Goal: Book appointment/travel/reservation

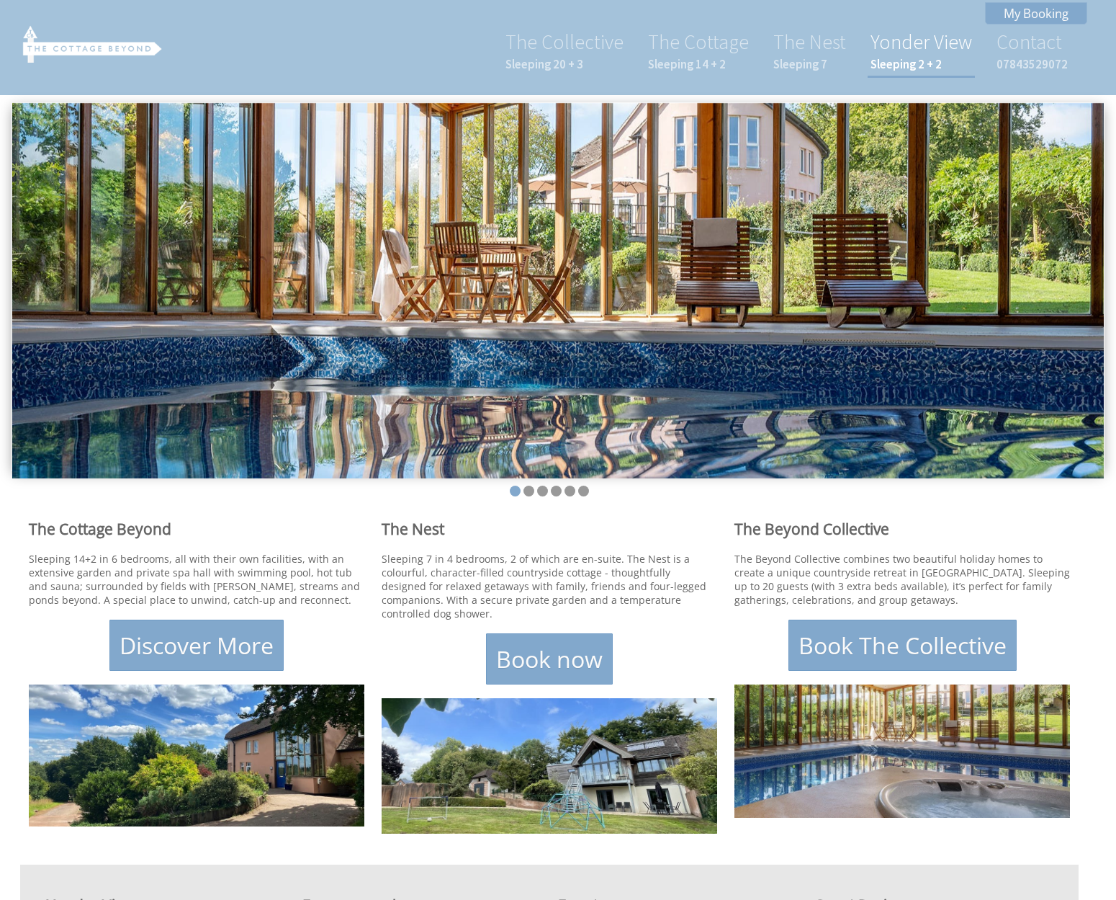
click at [898, 44] on link "Yonder View Sleeping 2 + 2" at bounding box center [922, 50] width 102 height 43
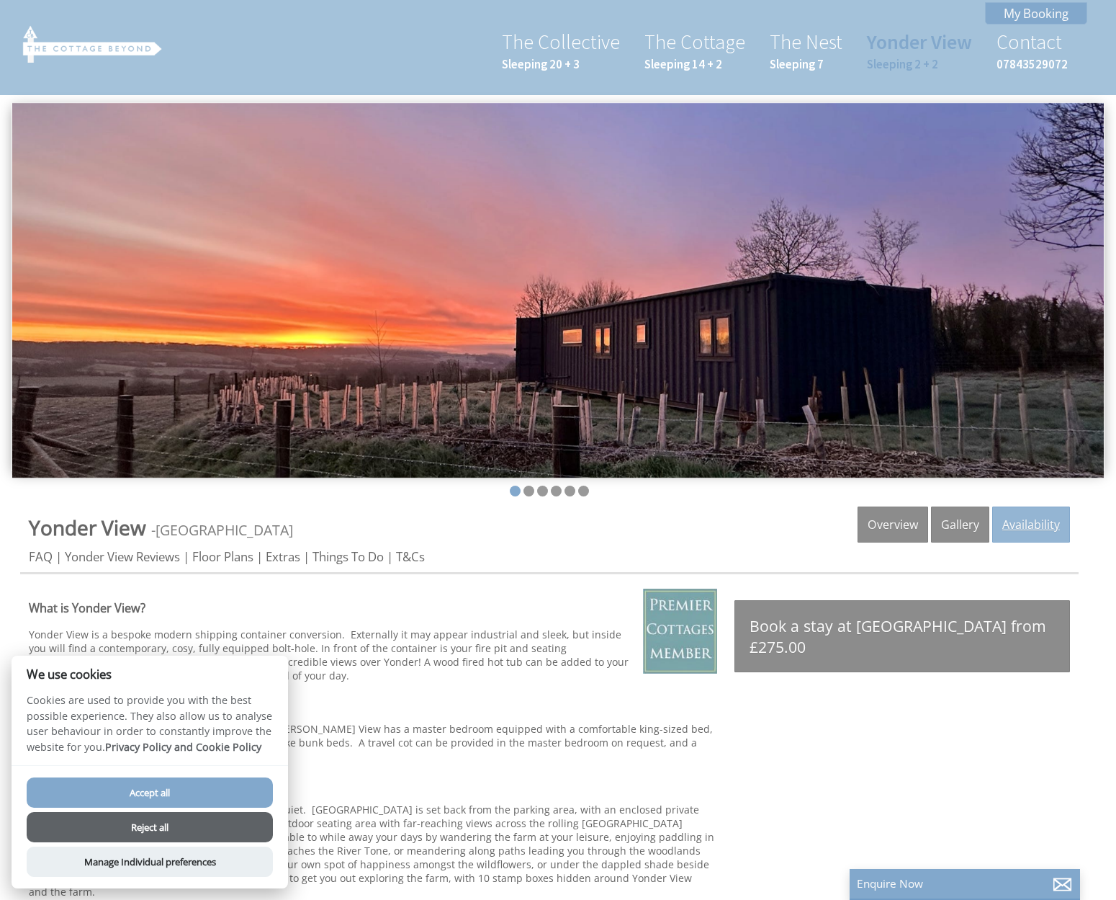
click at [1026, 528] on link "Availability" at bounding box center [1031, 524] width 78 height 36
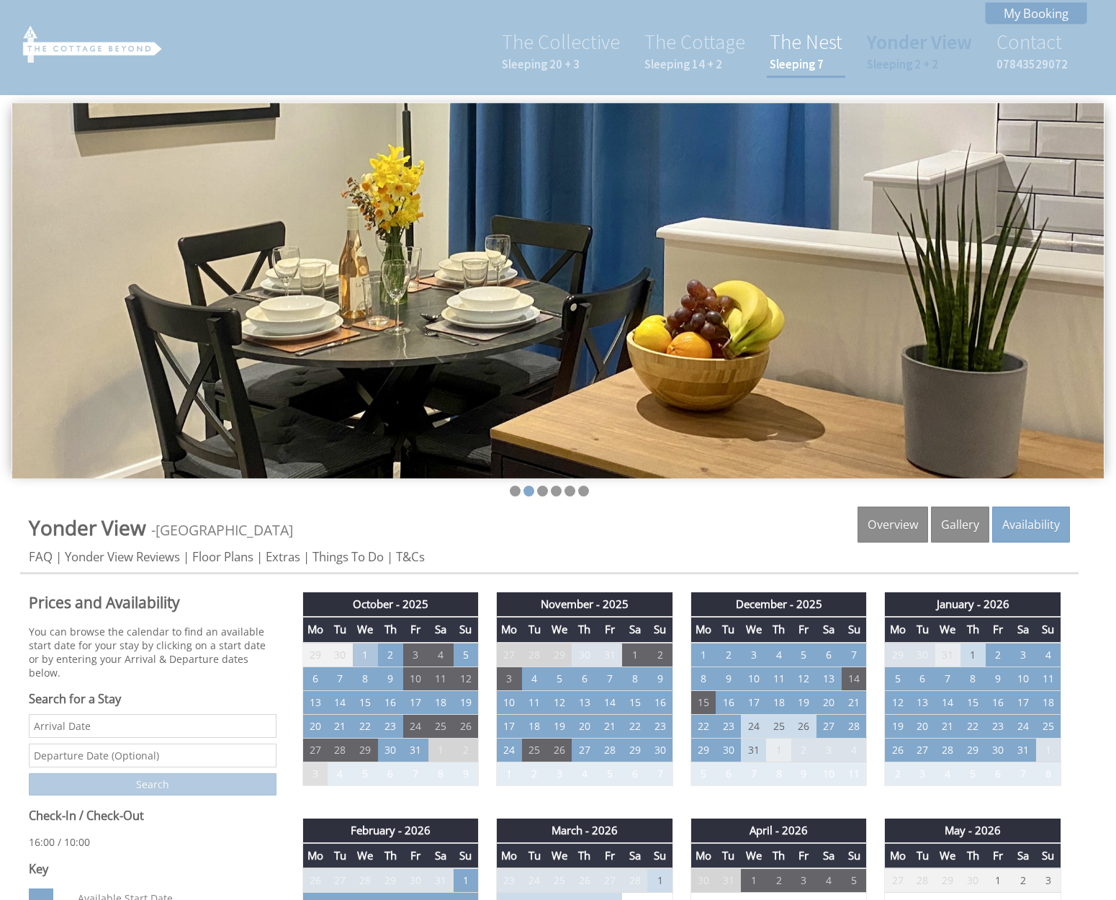
scroll to position [0, 1]
click at [806, 50] on link "The Nest Sleeping 7" at bounding box center [806, 50] width 73 height 43
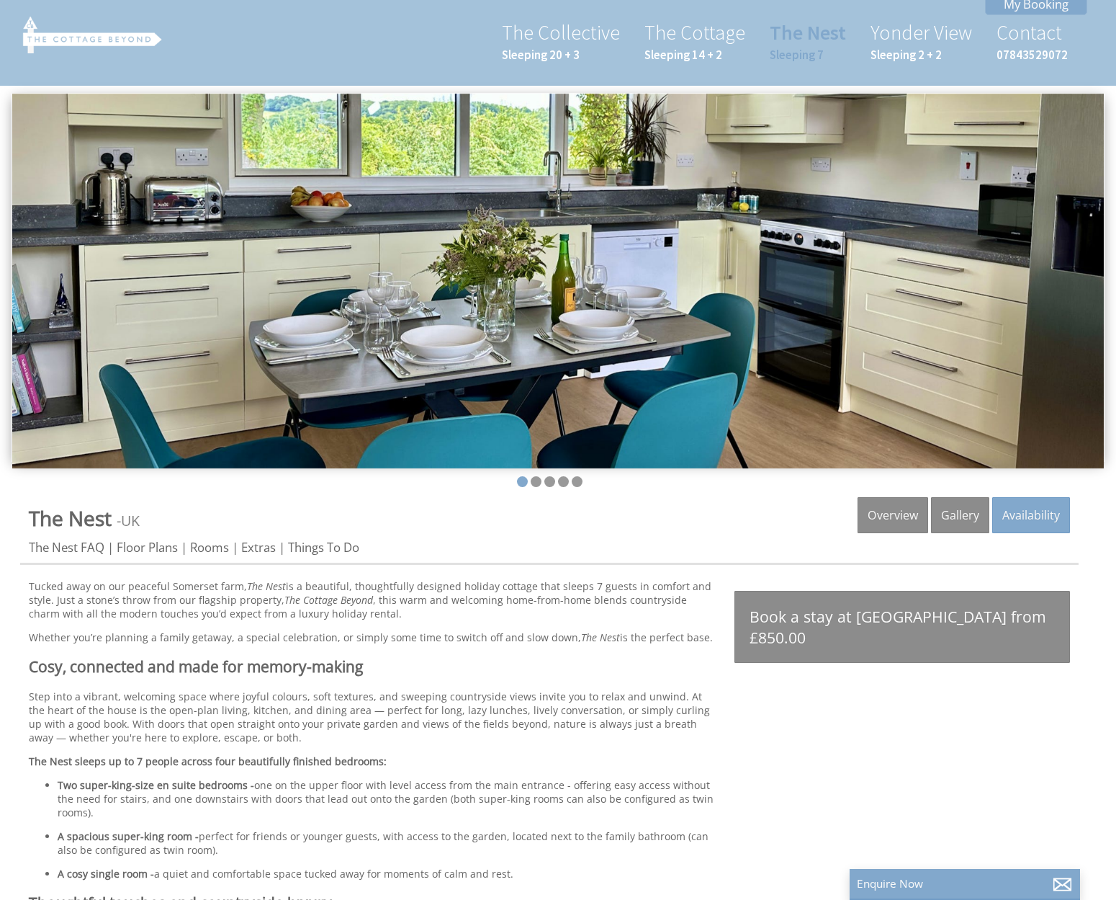
scroll to position [32, 0]
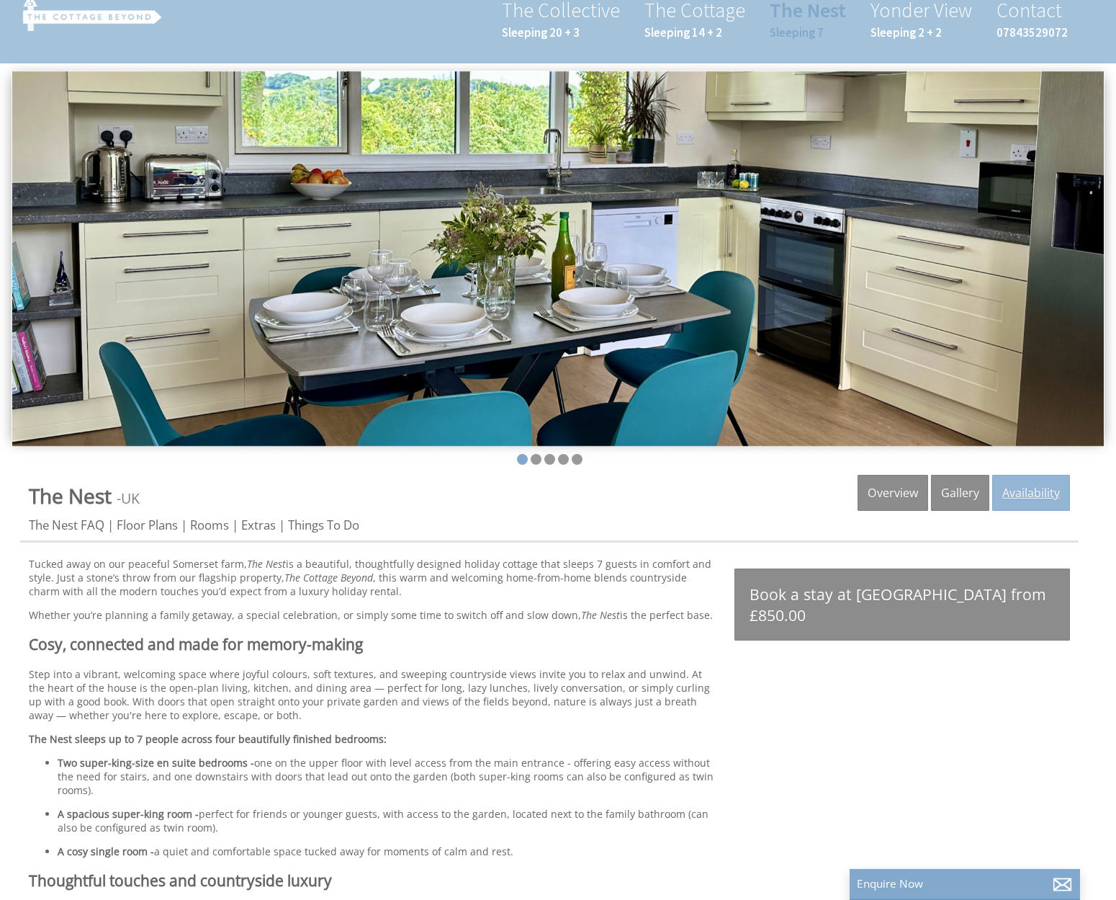
click at [1035, 487] on link "Availability" at bounding box center [1031, 493] width 78 height 36
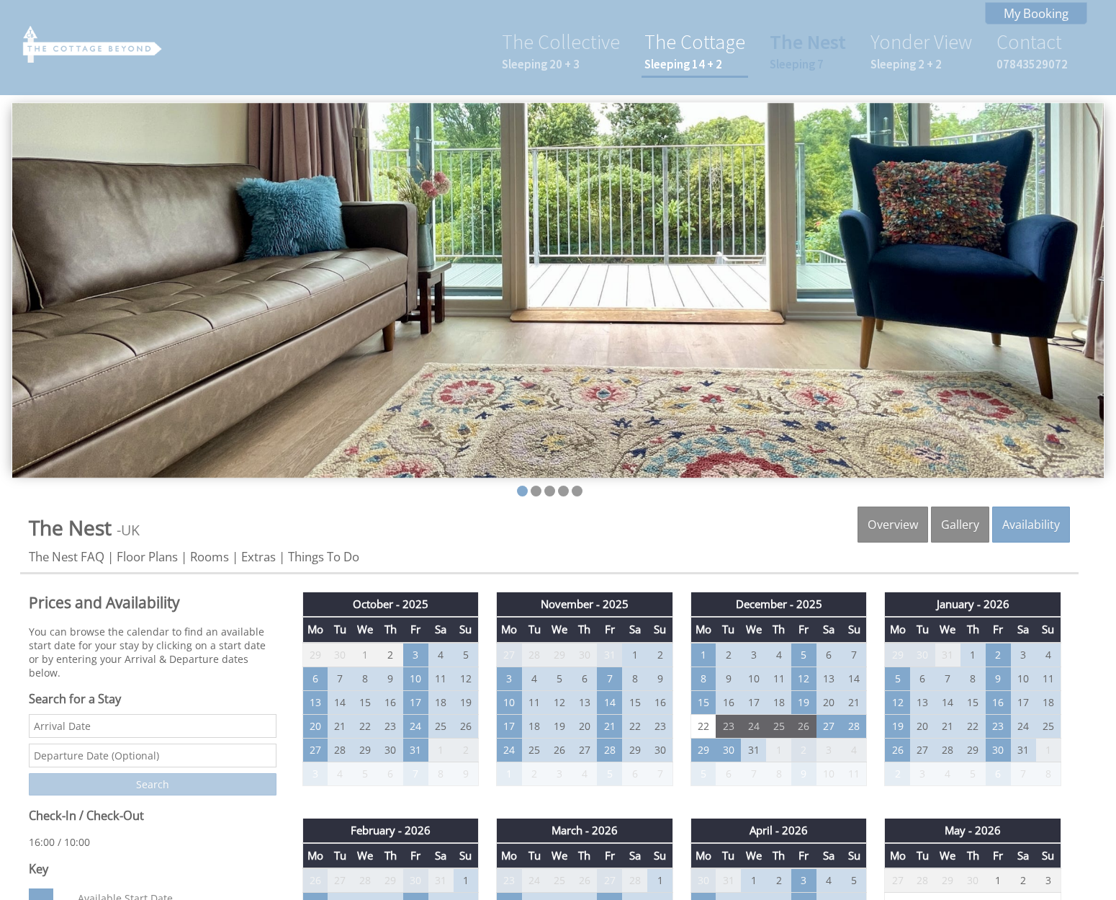
click at [691, 53] on link "The Cottage Sleeping 14 + 2" at bounding box center [695, 50] width 101 height 43
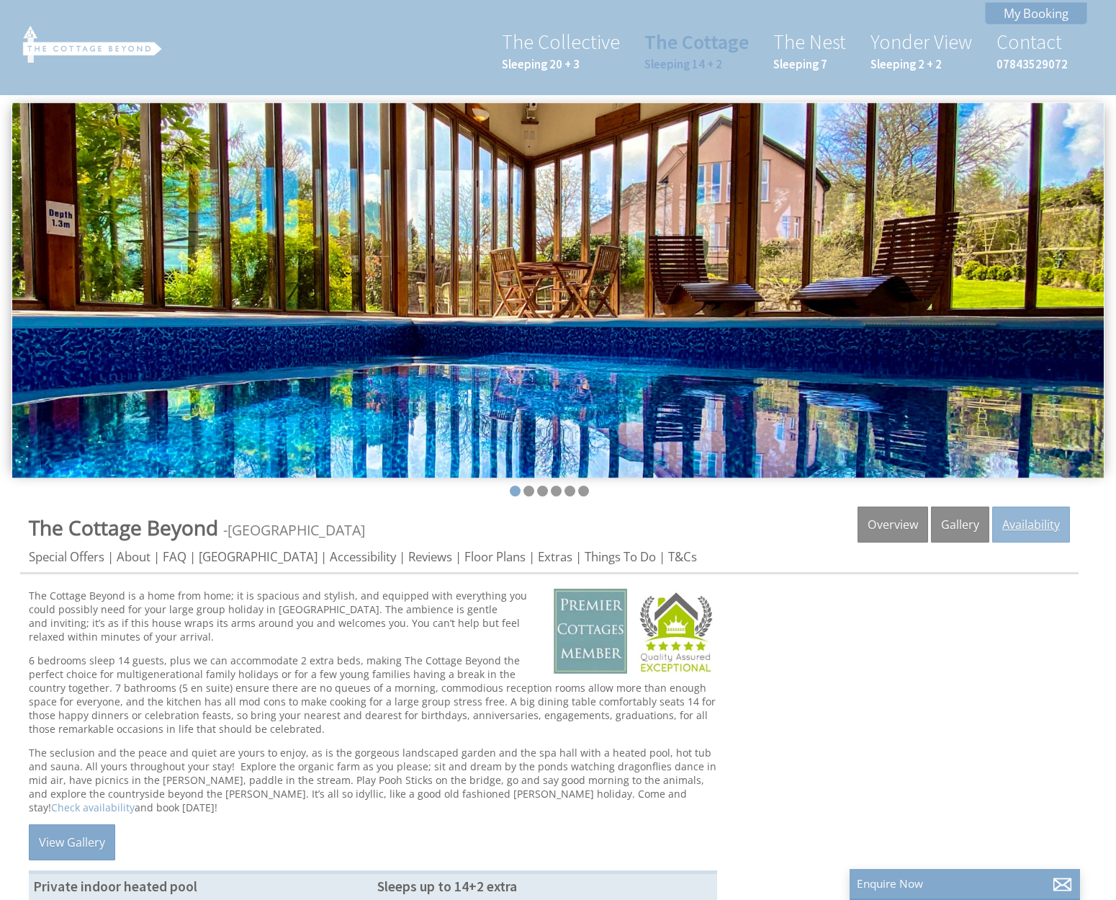
click at [1034, 525] on link "Availability" at bounding box center [1031, 524] width 78 height 36
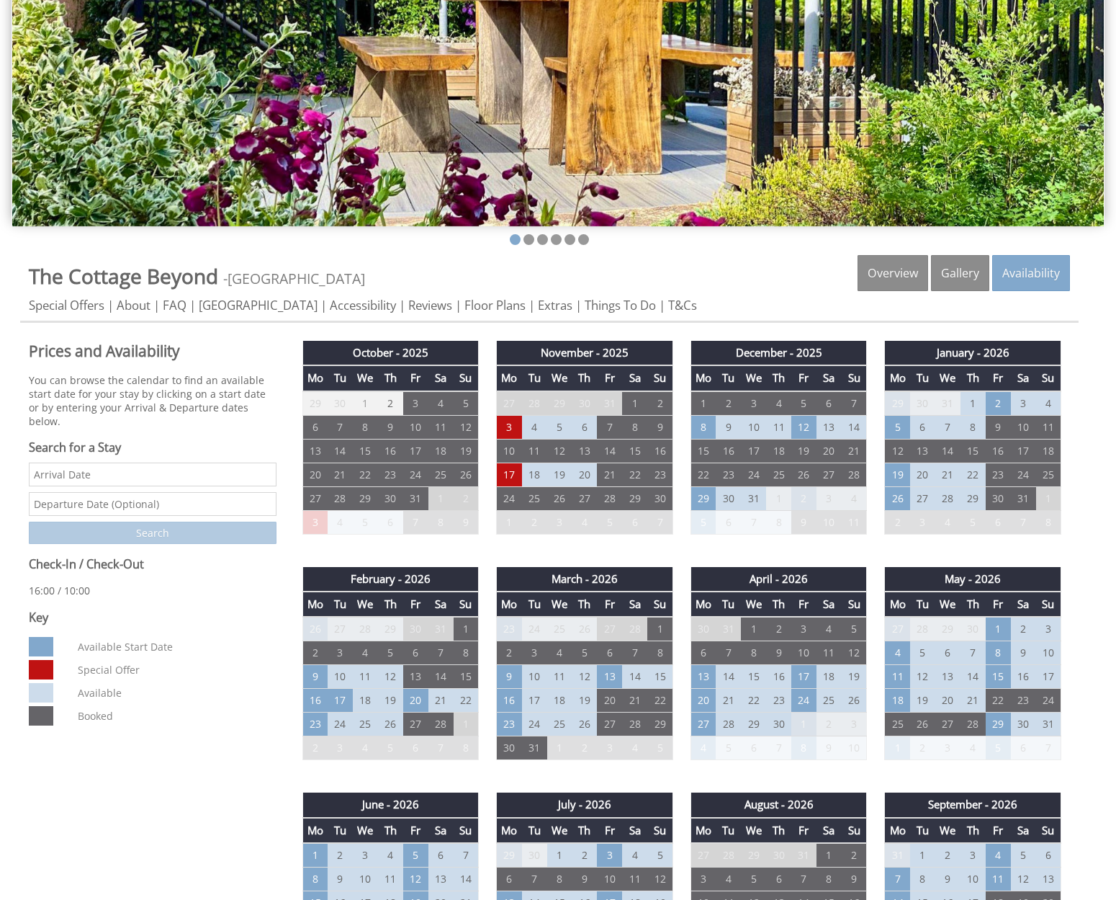
scroll to position [252, 0]
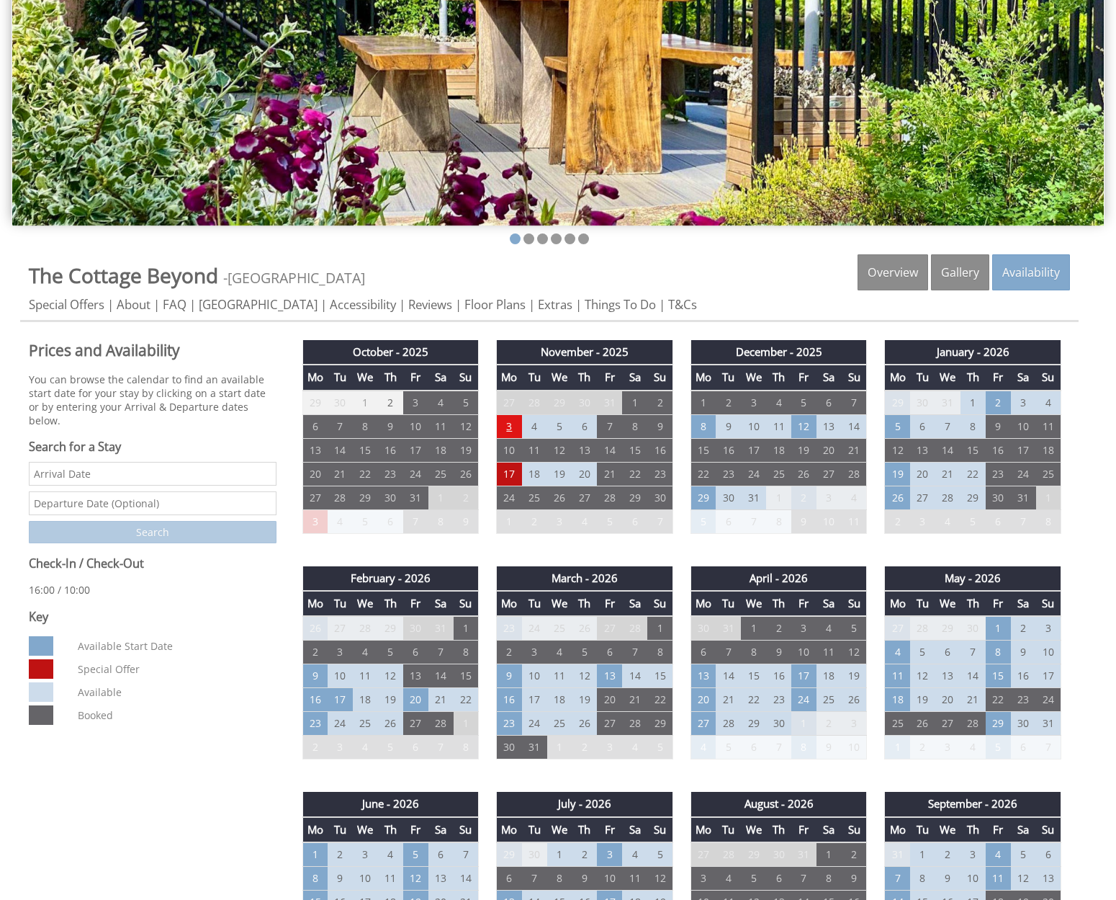
click at [506, 420] on td "3" at bounding box center [509, 426] width 25 height 24
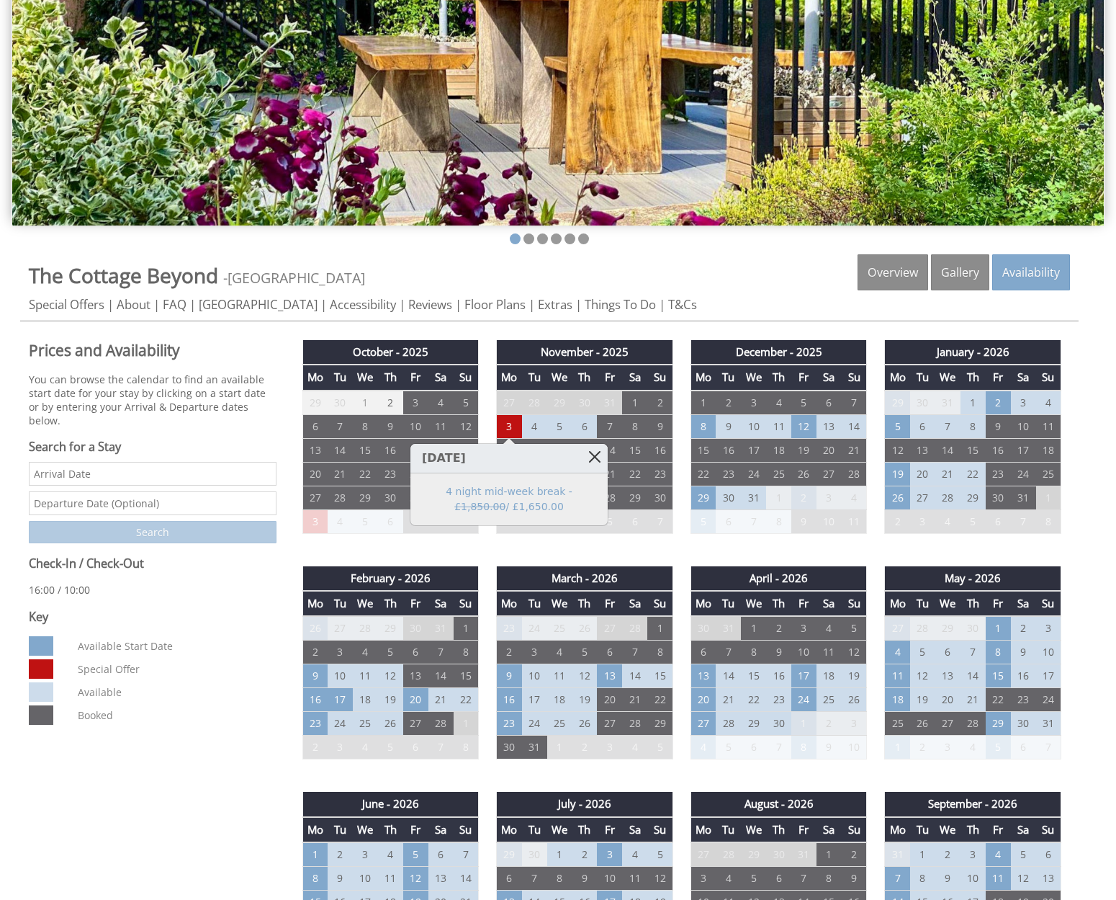
click at [594, 456] on link at bounding box center [595, 456] width 25 height 25
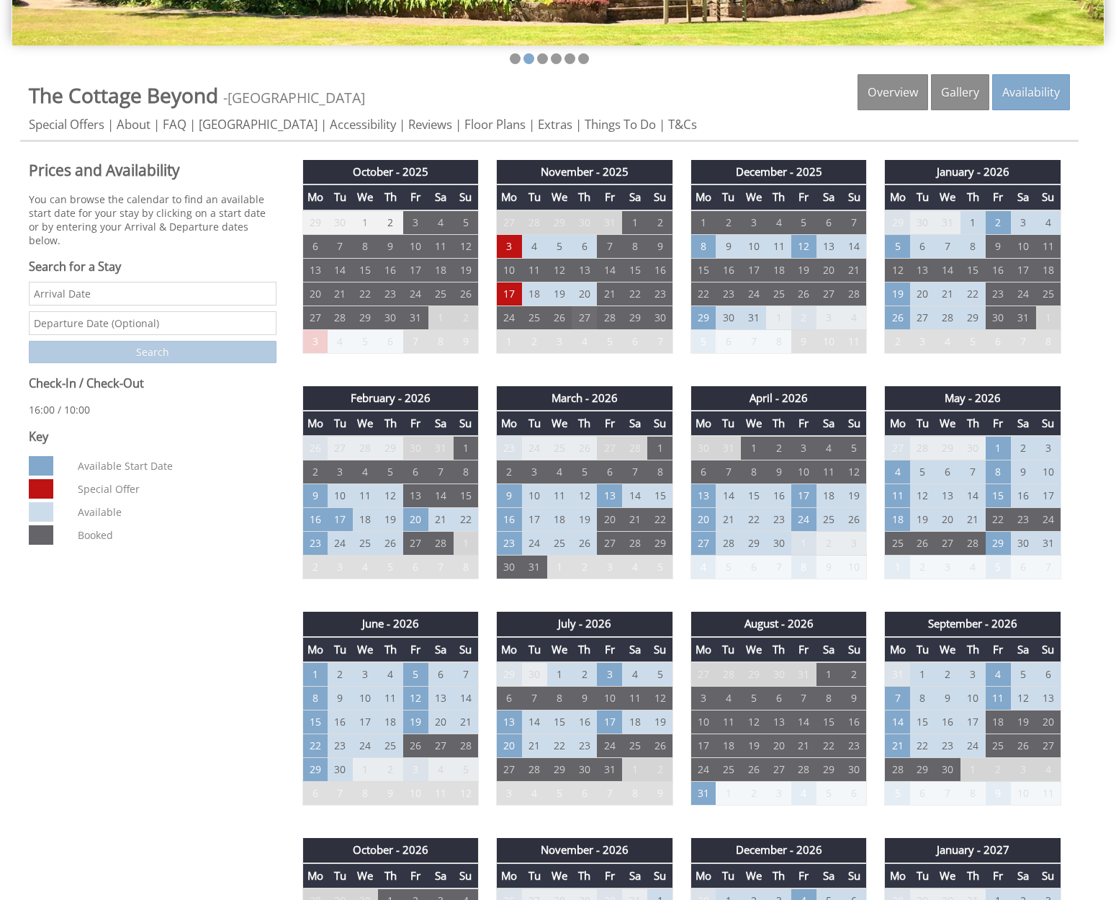
scroll to position [434, 0]
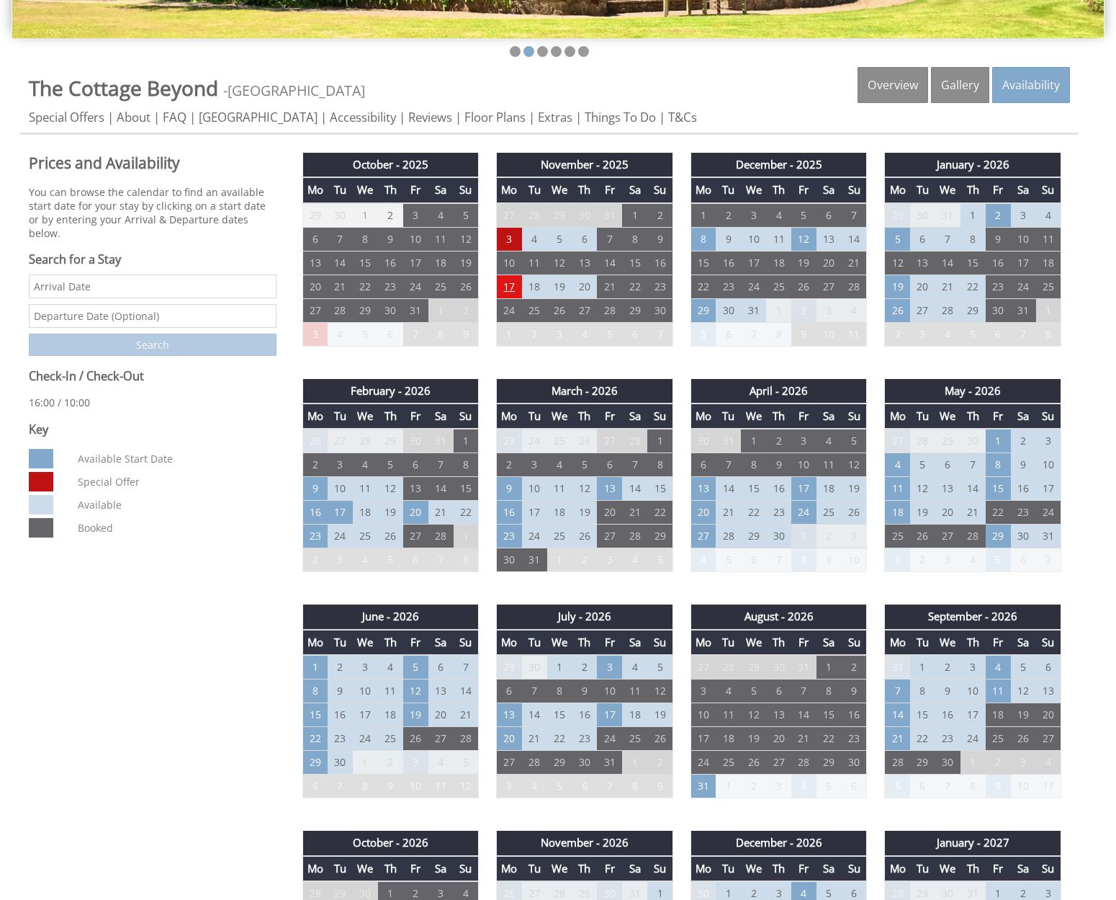
click at [503, 280] on td "17" at bounding box center [509, 286] width 25 height 24
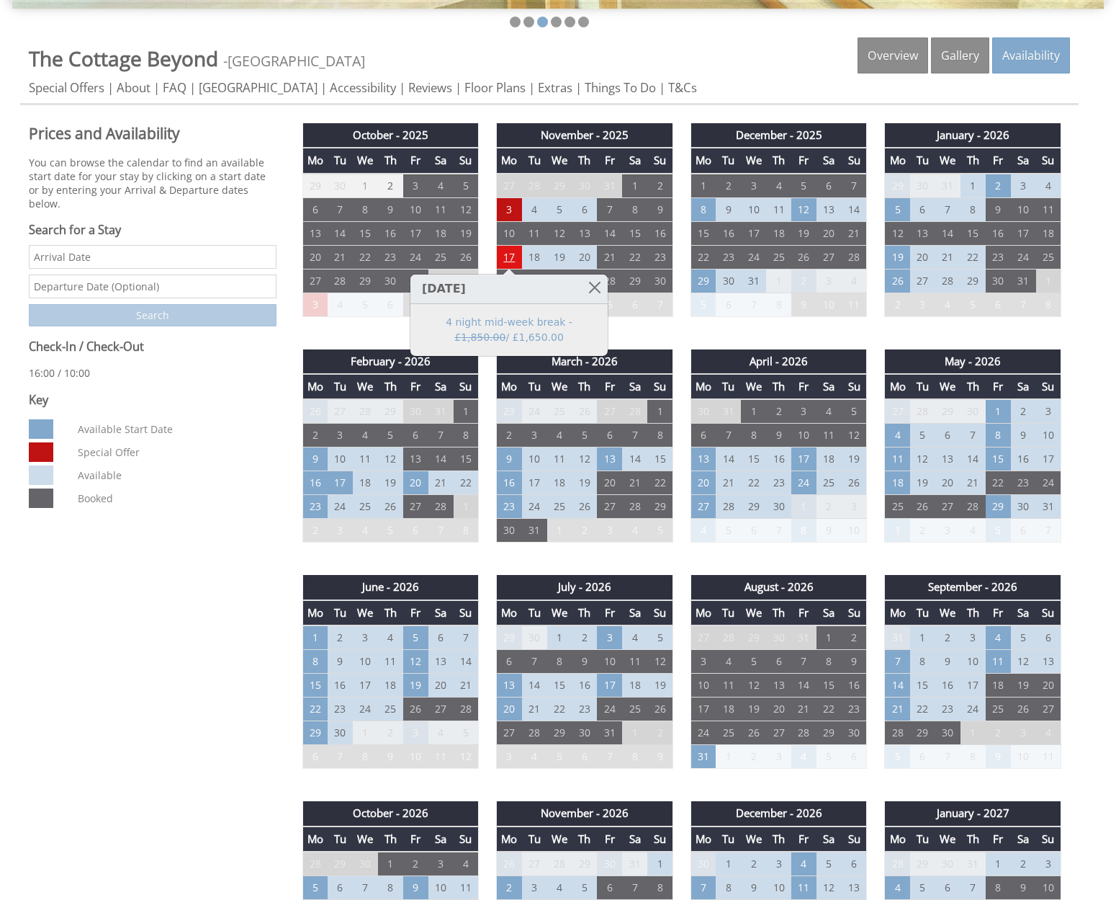
scroll to position [474, 0]
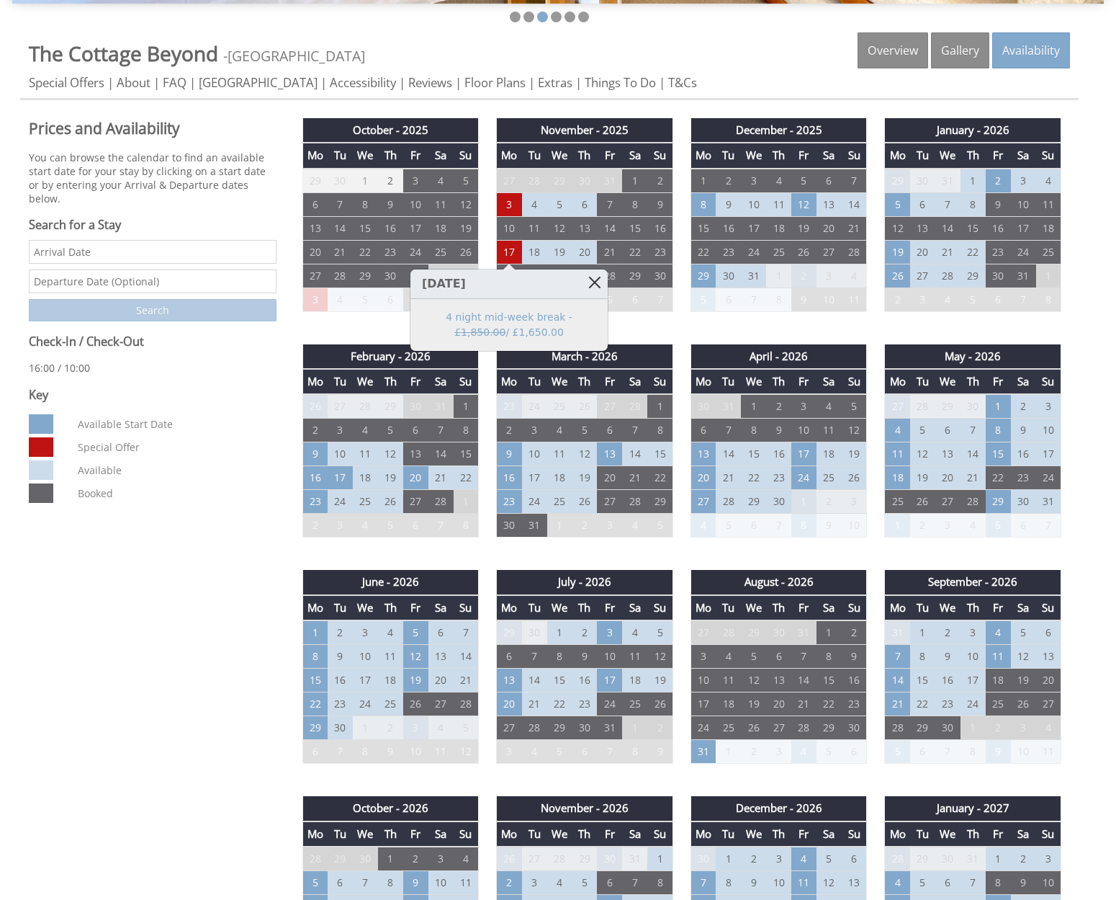
click at [594, 282] on link at bounding box center [595, 281] width 25 height 25
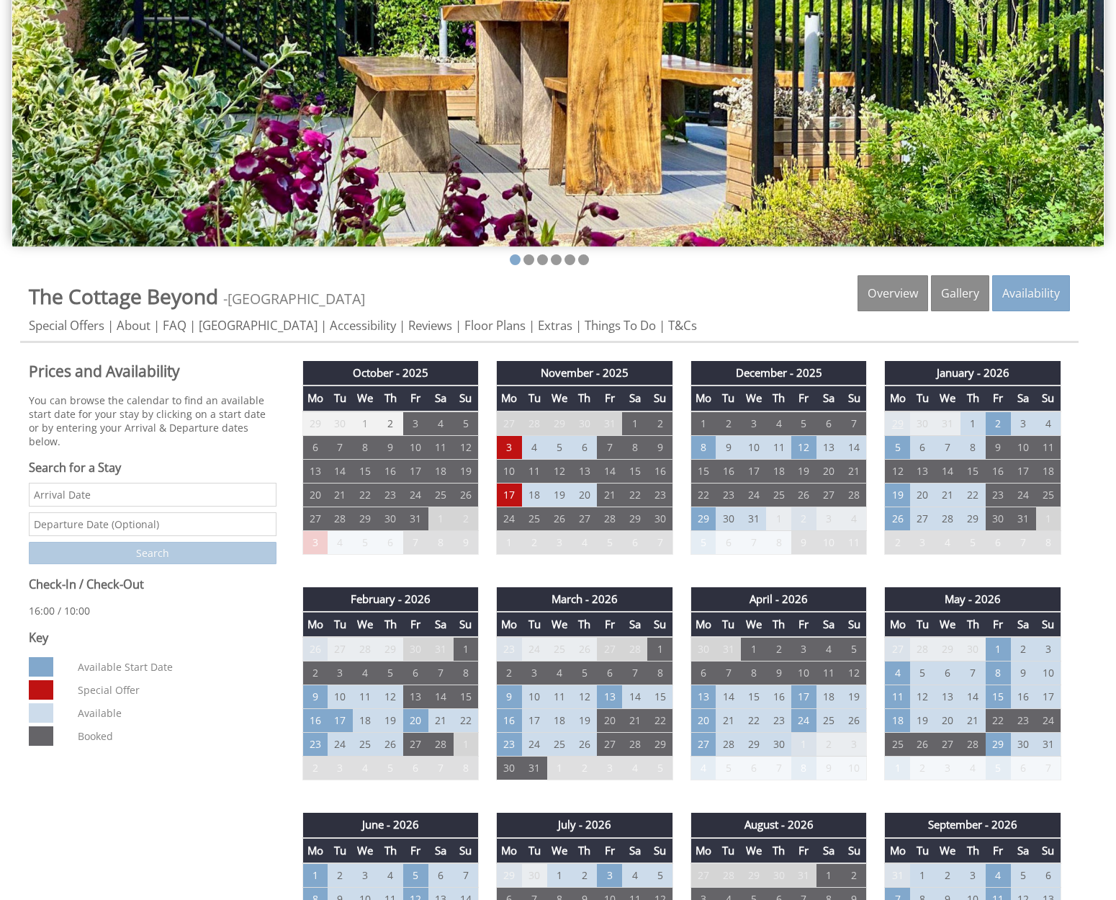
scroll to position [231, 0]
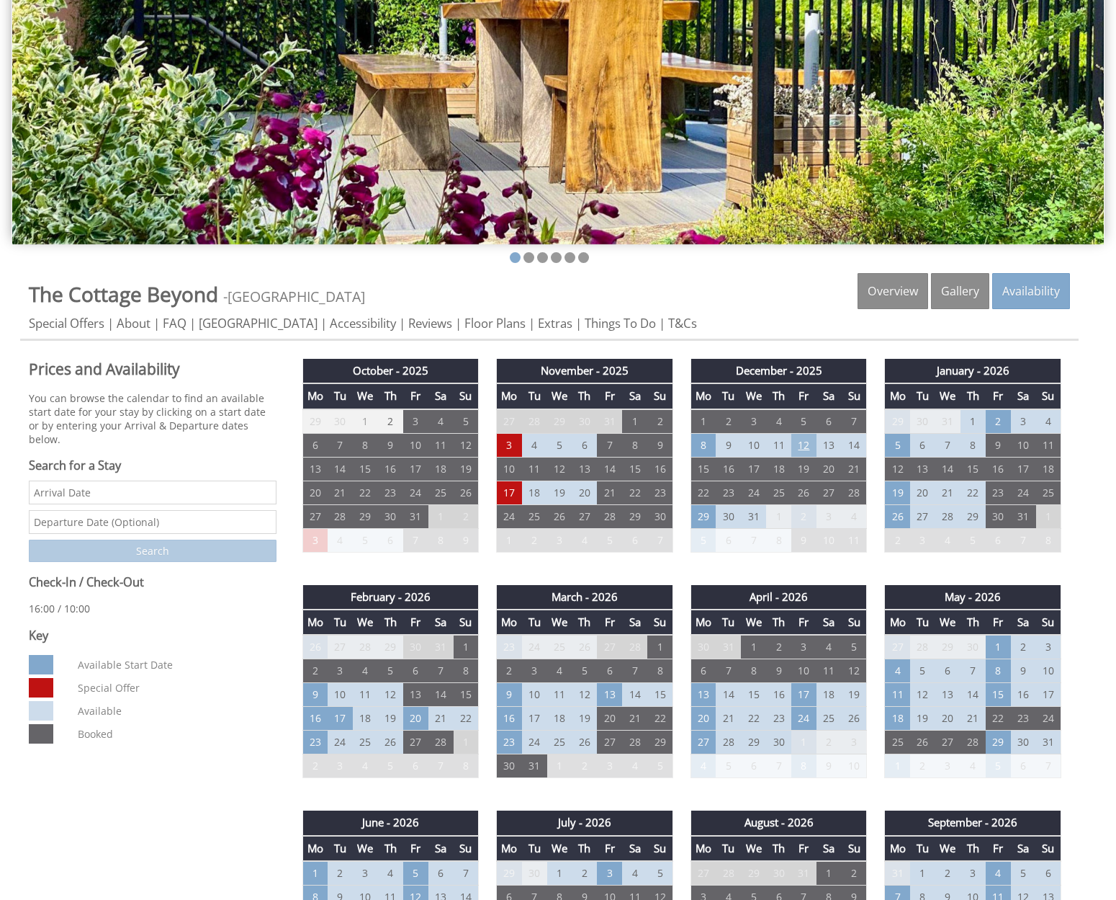
click at [808, 451] on td "12" at bounding box center [804, 445] width 25 height 24
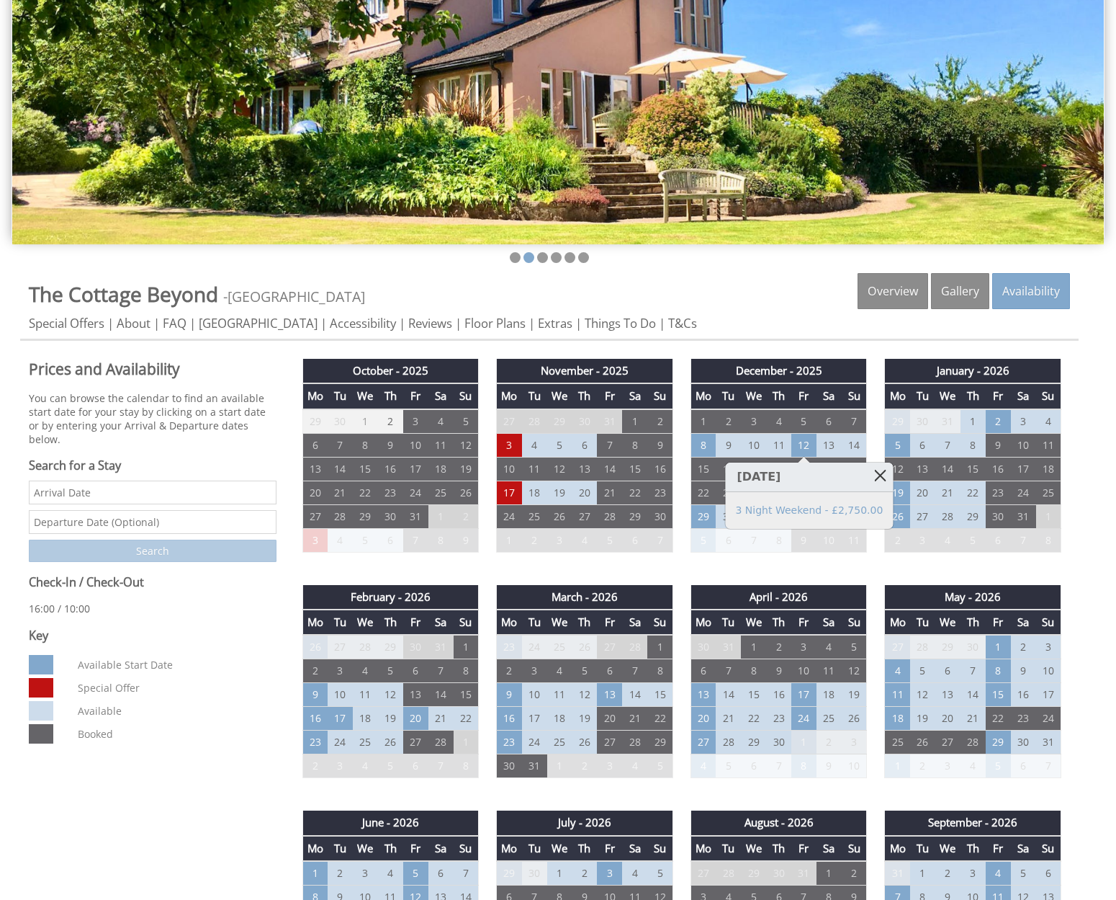
scroll to position [230, 0]
click at [868, 475] on link at bounding box center [880, 474] width 25 height 25
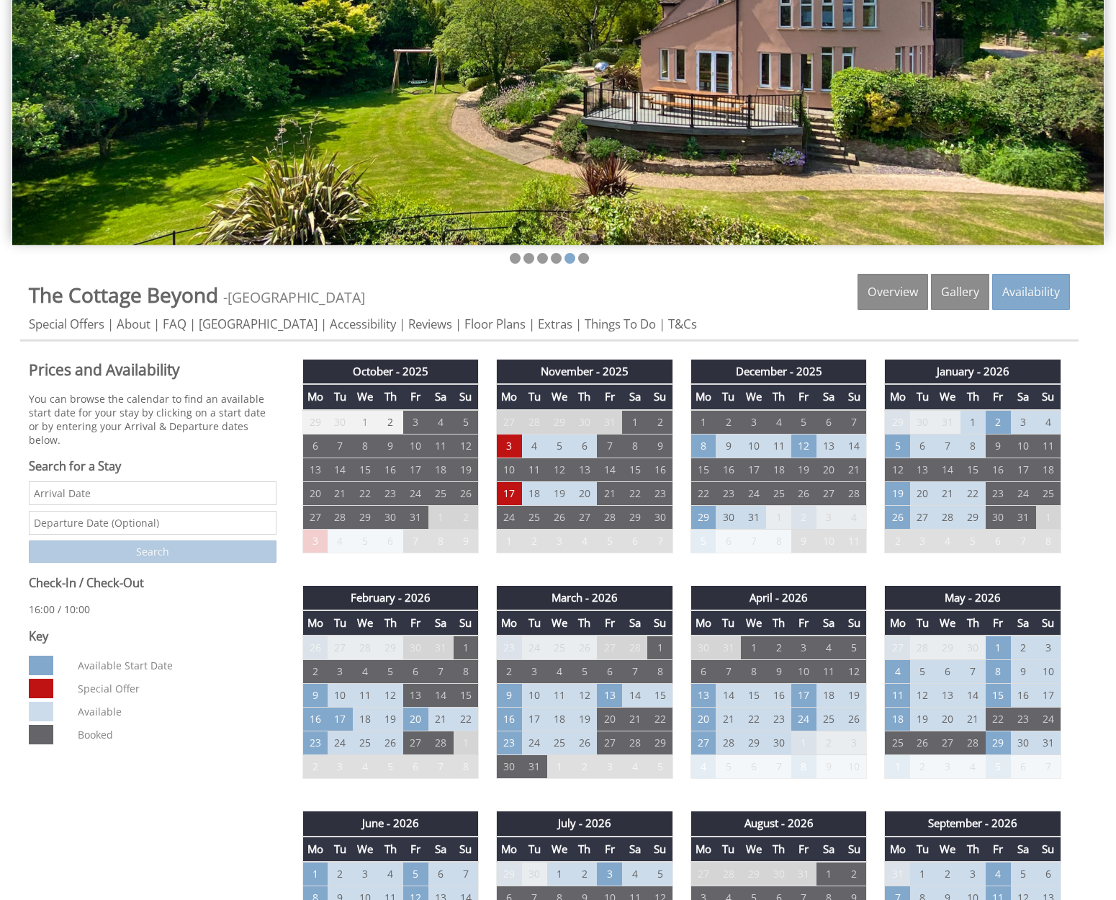
scroll to position [233, 0]
click at [807, 441] on td "12" at bounding box center [804, 446] width 25 height 24
